Goal: Task Accomplishment & Management: Complete application form

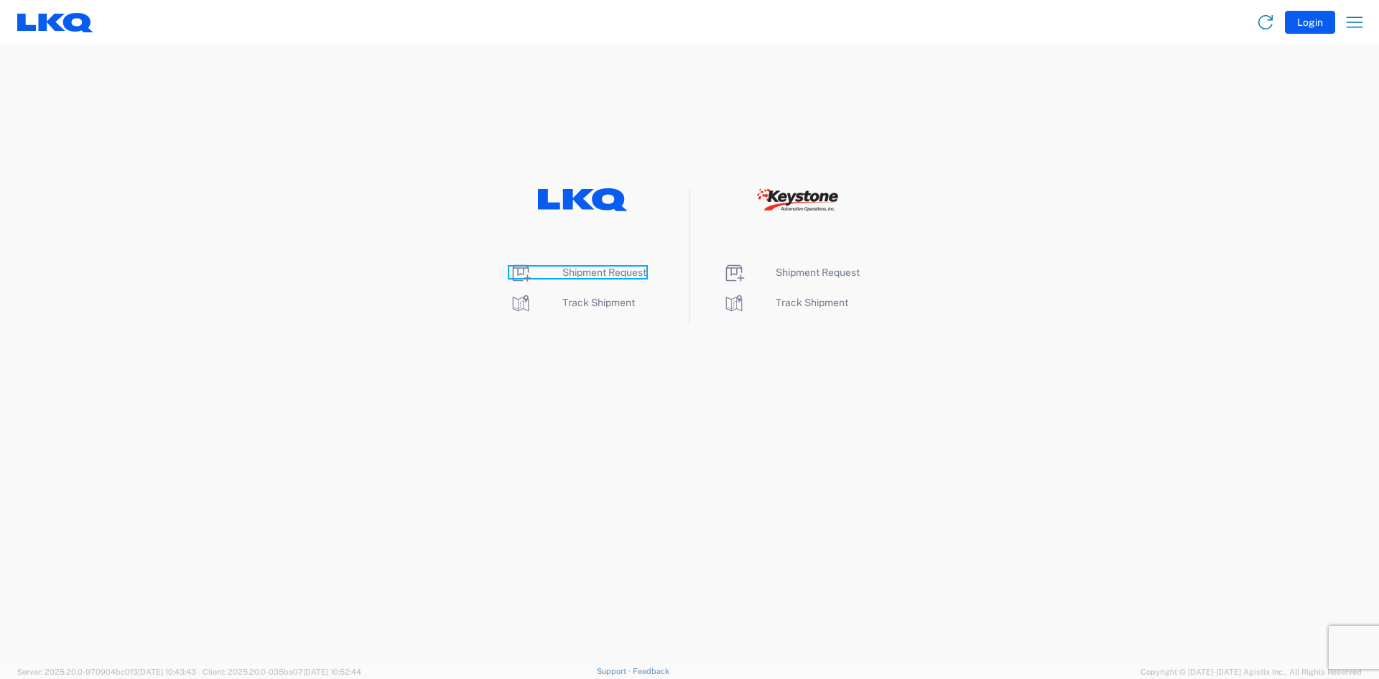
click at [595, 269] on span "Shipment Request" at bounding box center [604, 271] width 84 height 11
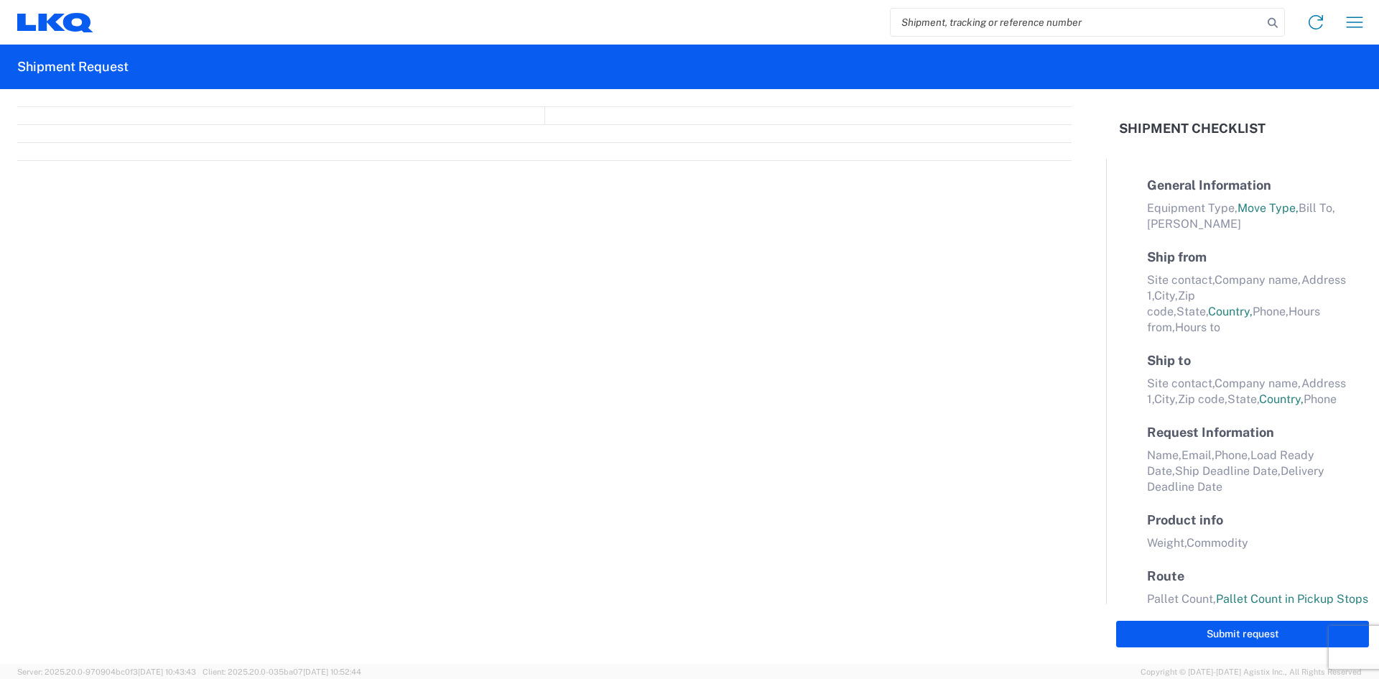
select select "FULL"
select select "LBS"
select select "IN"
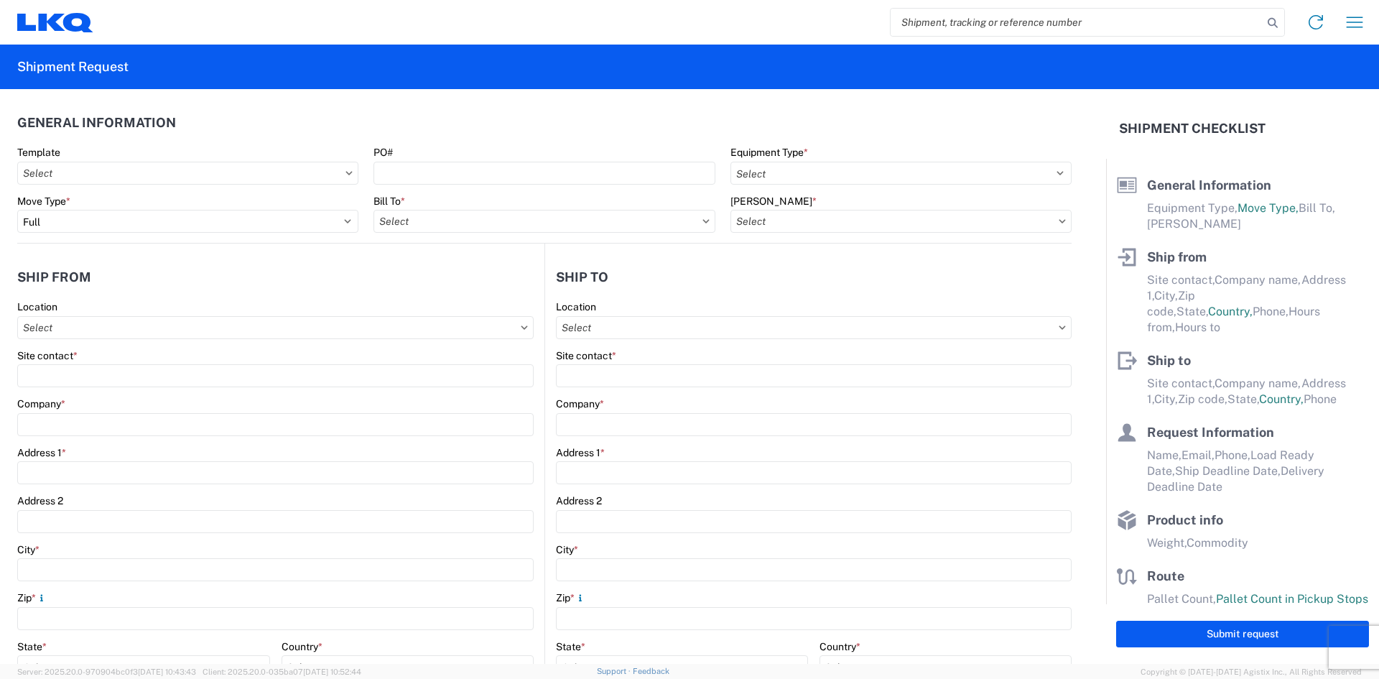
click at [1007, 18] on input "search" at bounding box center [1077, 22] width 372 height 27
paste input "57011174"
type input "57011174"
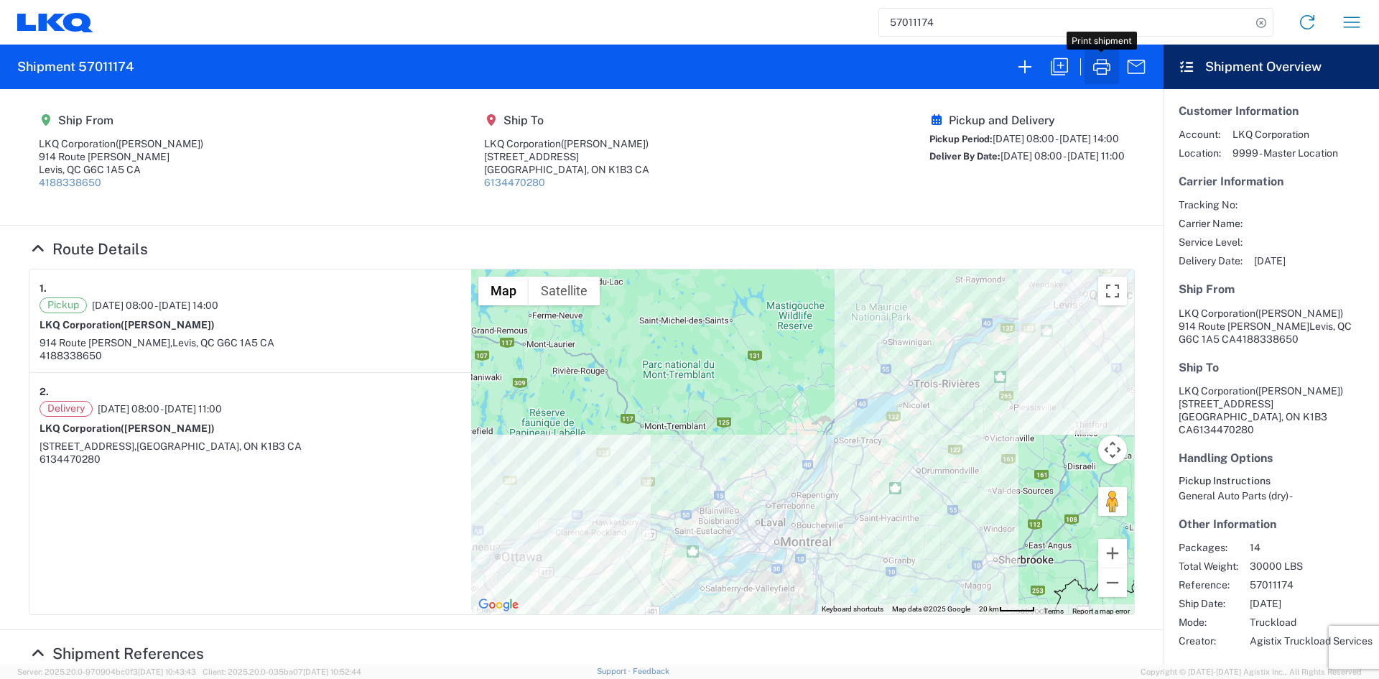
click at [1105, 65] on icon "button" at bounding box center [1101, 66] width 23 height 23
